Goal: Navigation & Orientation: Understand site structure

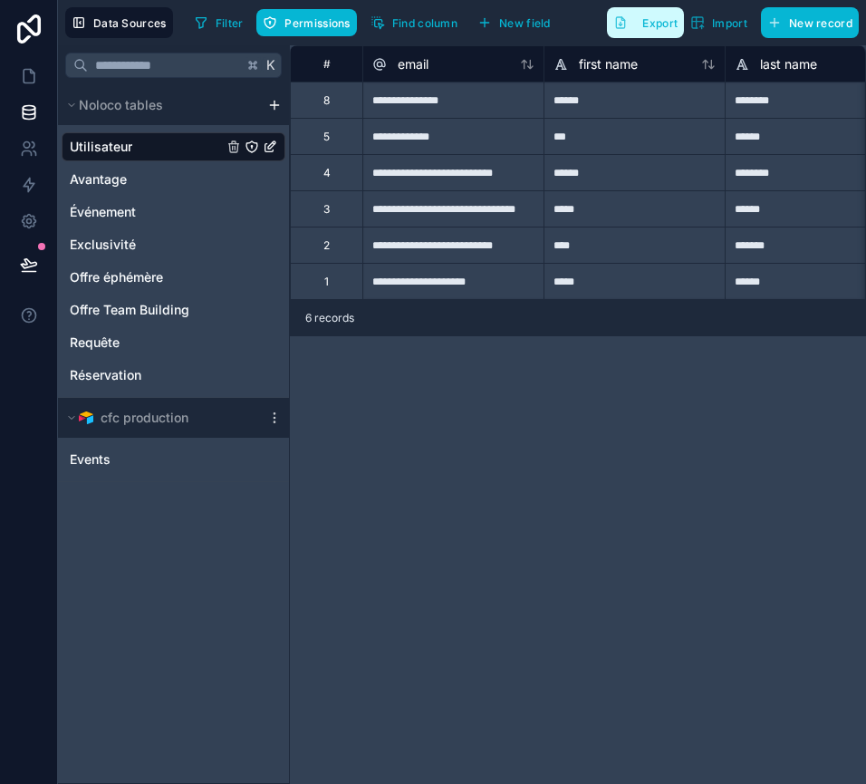
click at [648, 18] on span "Export" at bounding box center [660, 23] width 35 height 14
click at [132, 206] on span "Événement" at bounding box center [103, 212] width 66 height 18
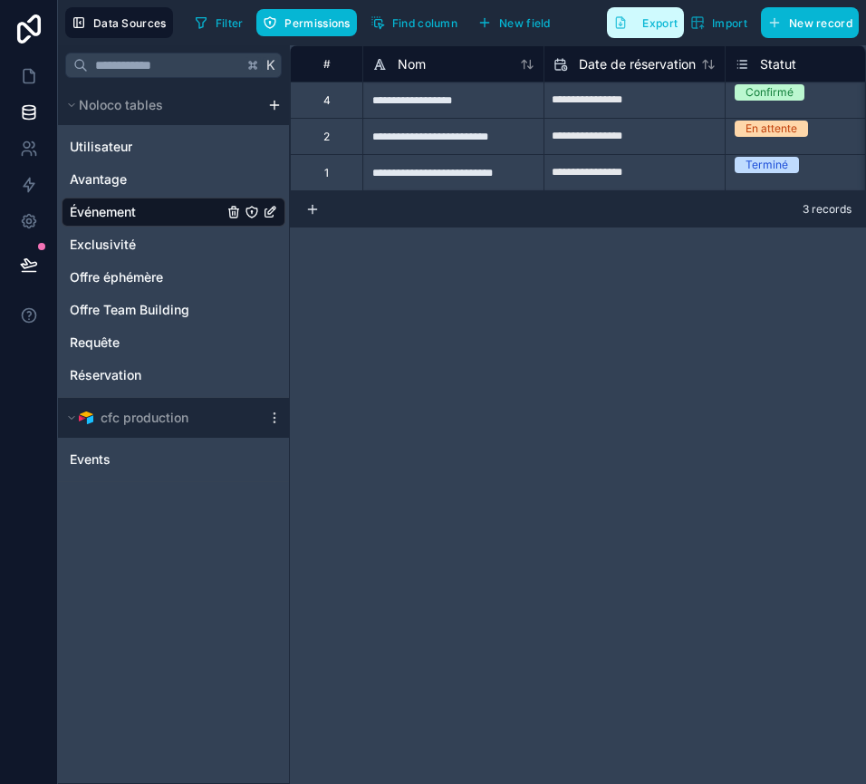
click at [656, 16] on span "Export" at bounding box center [660, 23] width 35 height 14
click at [118, 244] on span "Exclusivité" at bounding box center [103, 245] width 66 height 18
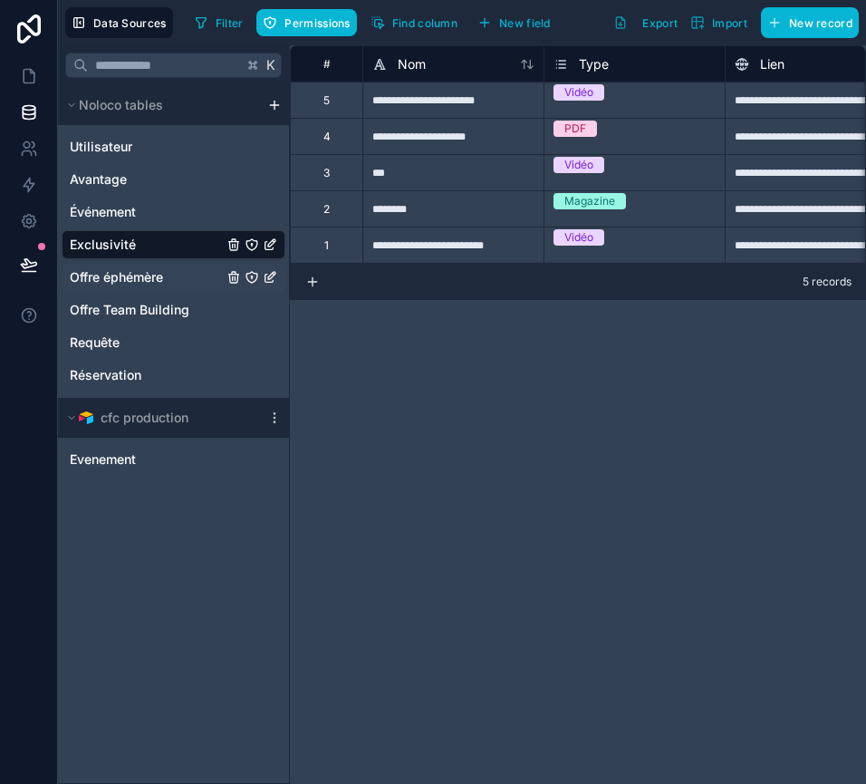
click at [148, 273] on span "Offre éphémère" at bounding box center [116, 277] width 93 height 18
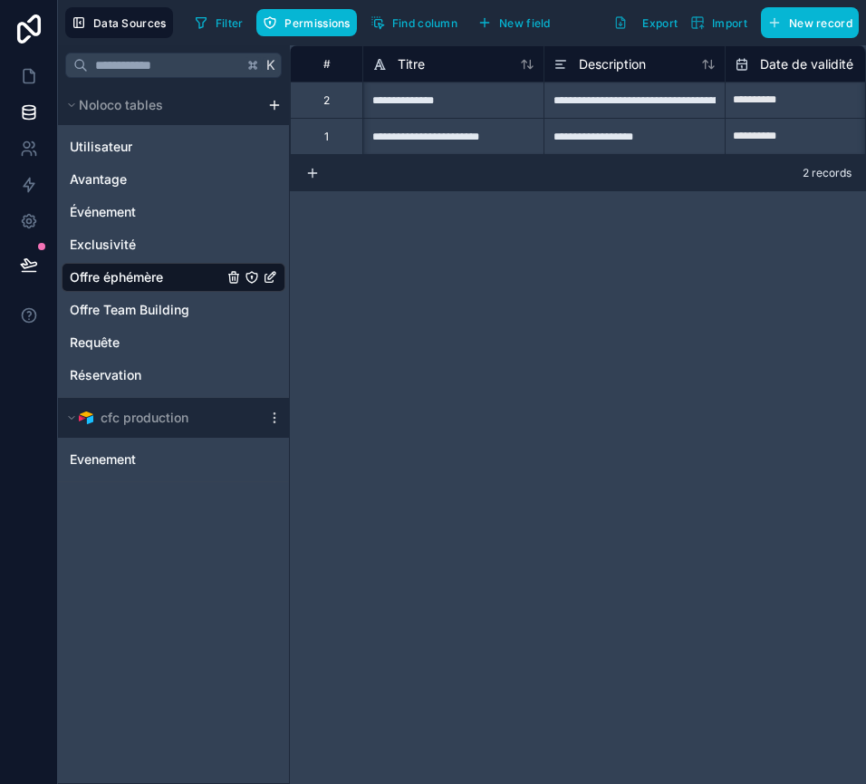
scroll to position [0, 7]
click at [113, 187] on span "Avantage" at bounding box center [98, 179] width 57 height 18
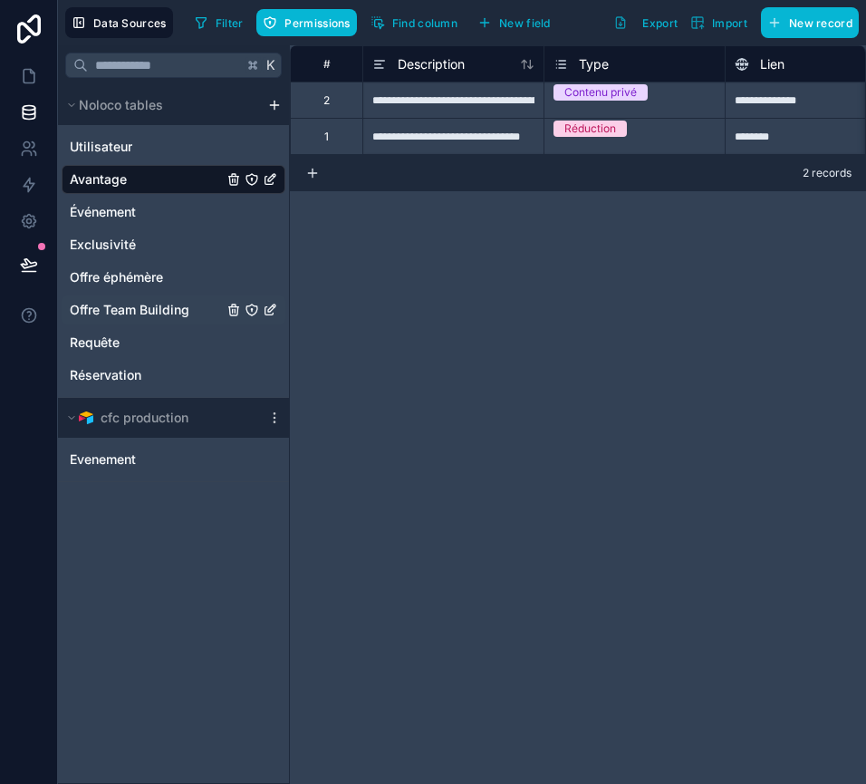
click at [114, 299] on div "Offre Team Building" at bounding box center [174, 309] width 224 height 29
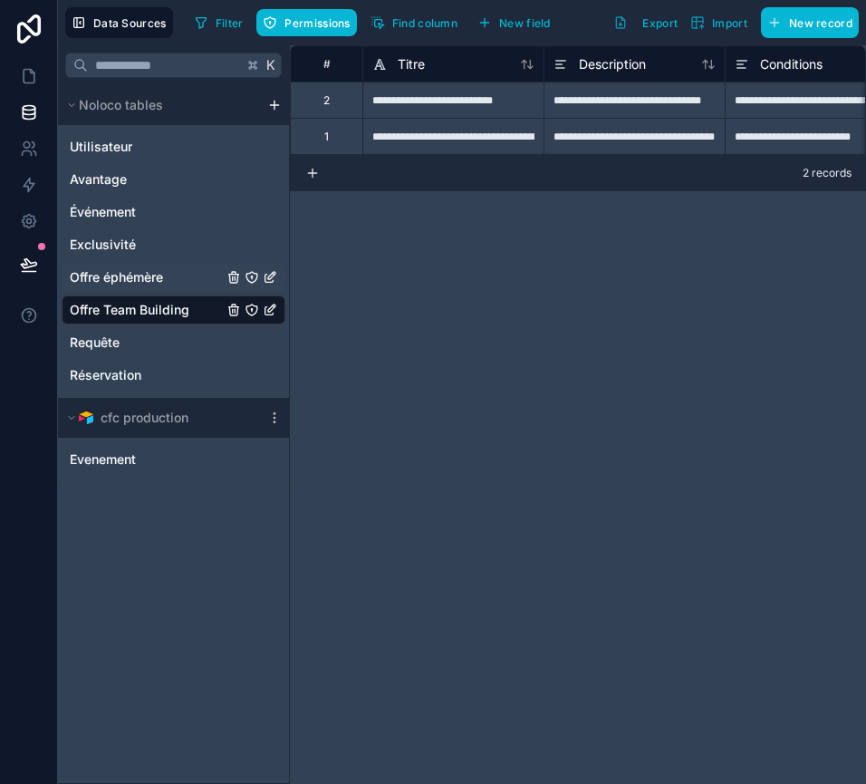
click at [108, 273] on span "Offre éphémère" at bounding box center [116, 277] width 93 height 18
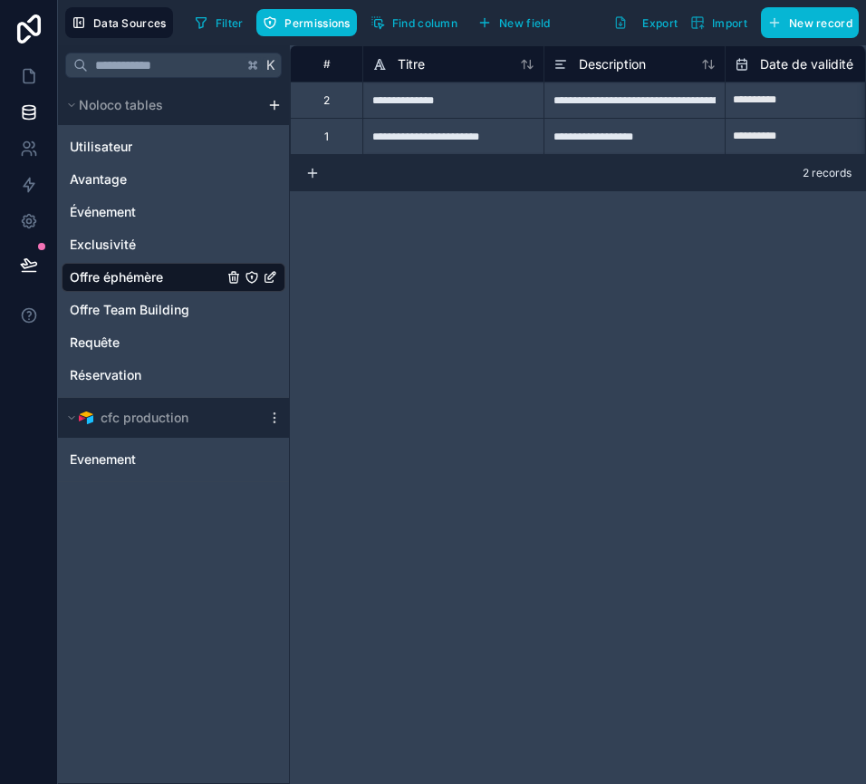
click at [363, 399] on div "**********" at bounding box center [578, 414] width 576 height 739
click at [650, 27] on span "Export" at bounding box center [660, 23] width 35 height 14
click at [109, 347] on span "Requête" at bounding box center [95, 343] width 50 height 18
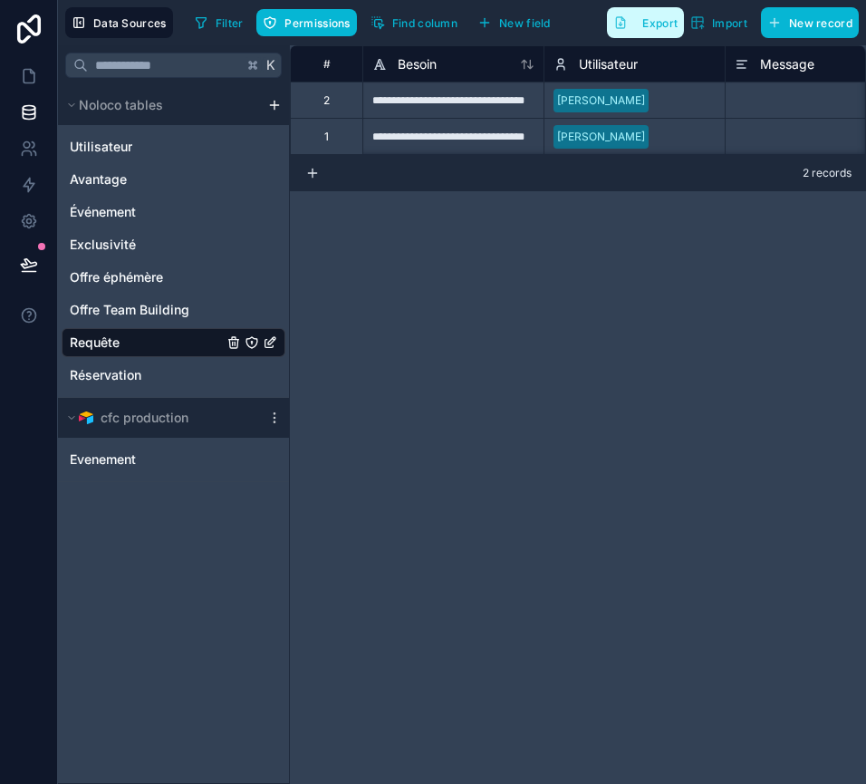
click at [648, 29] on span "Export" at bounding box center [660, 23] width 35 height 14
click at [168, 374] on div "Réservation" at bounding box center [174, 375] width 224 height 29
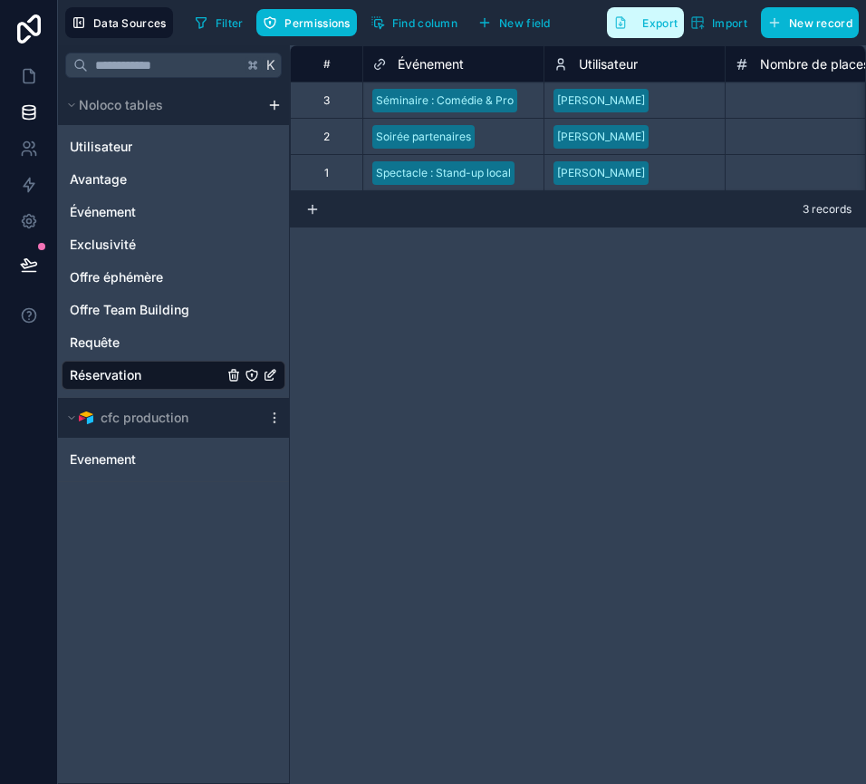
click at [651, 22] on span "Export" at bounding box center [660, 23] width 35 height 14
click at [488, 256] on div "# Événement Utilisateur Nombre de places Statut 3 Séminaire : Comédie & Pro [PE…" at bounding box center [578, 414] width 576 height 739
click at [144, 301] on span "Offre Team Building" at bounding box center [130, 310] width 120 height 18
